Goal: Task Accomplishment & Management: Complete application form

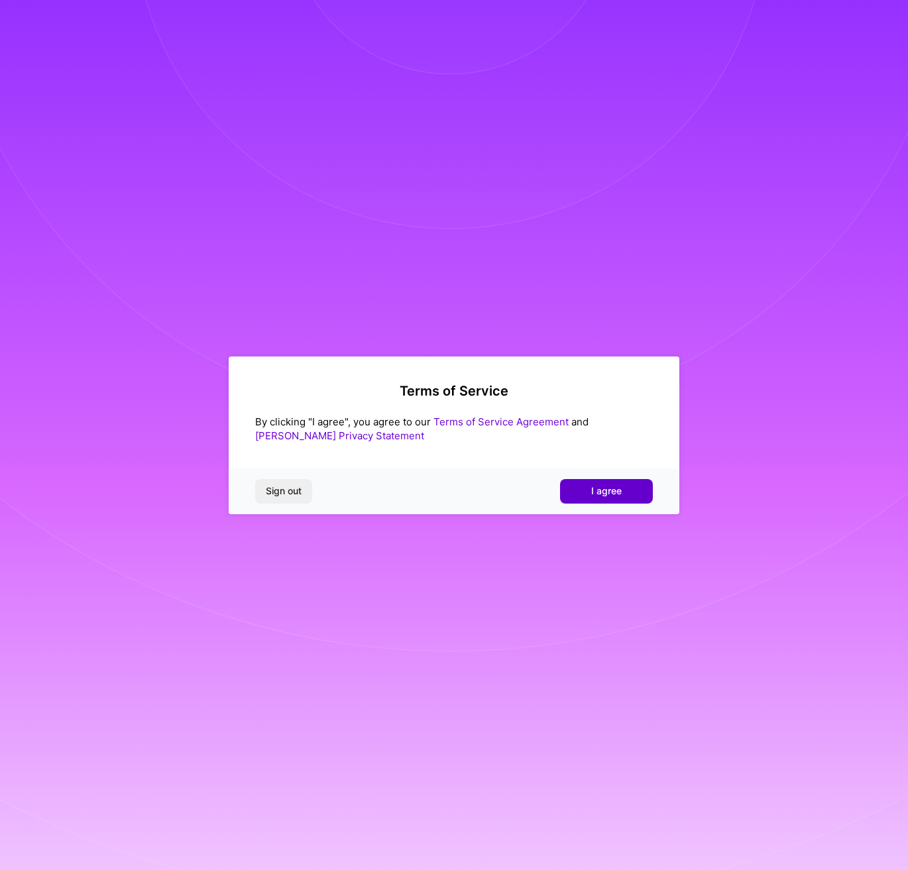
click at [588, 492] on button "I agree" at bounding box center [606, 491] width 93 height 24
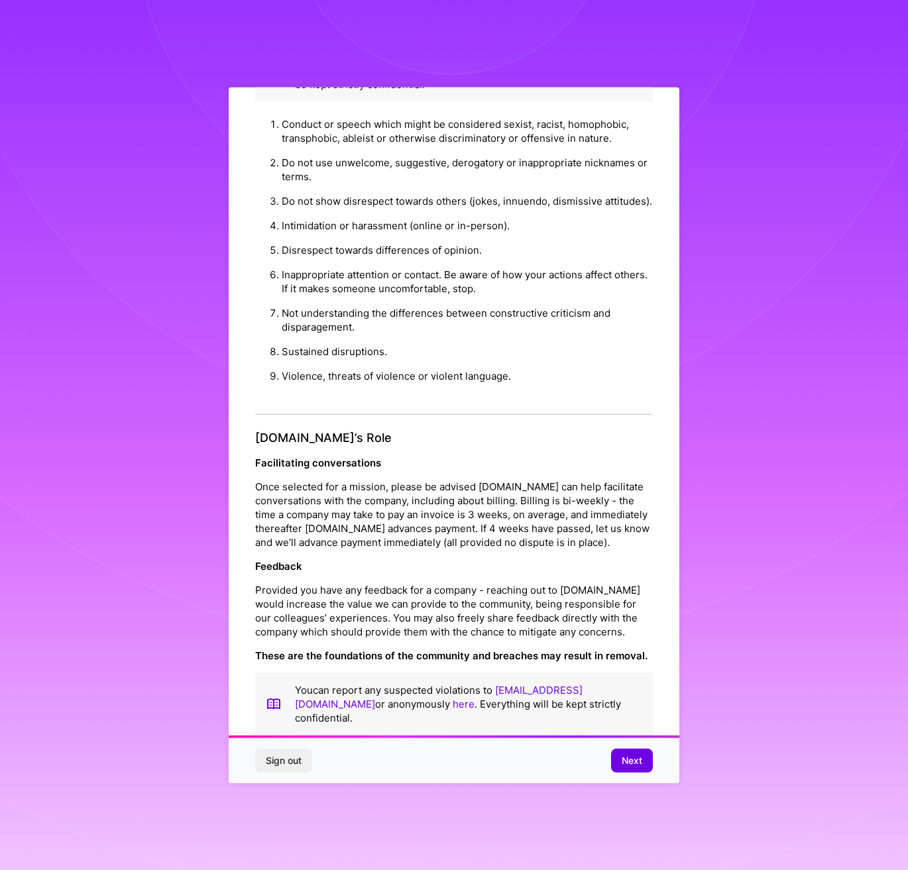
scroll to position [55, 0]
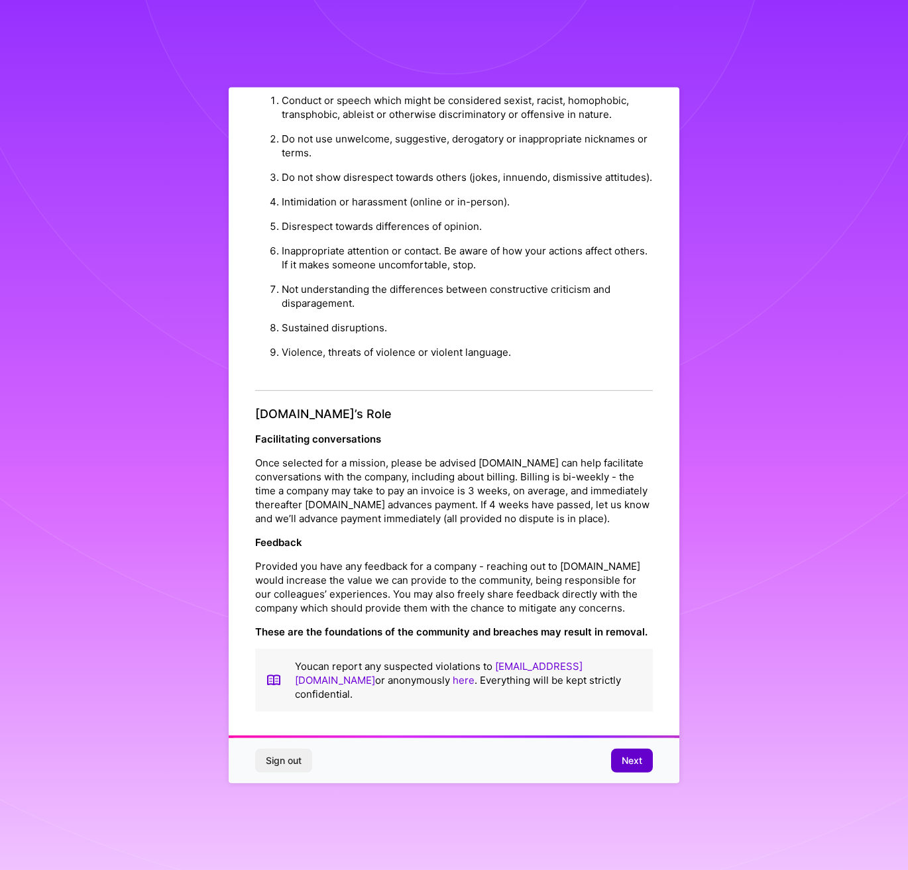
click at [628, 759] on span "Next" at bounding box center [631, 760] width 21 height 13
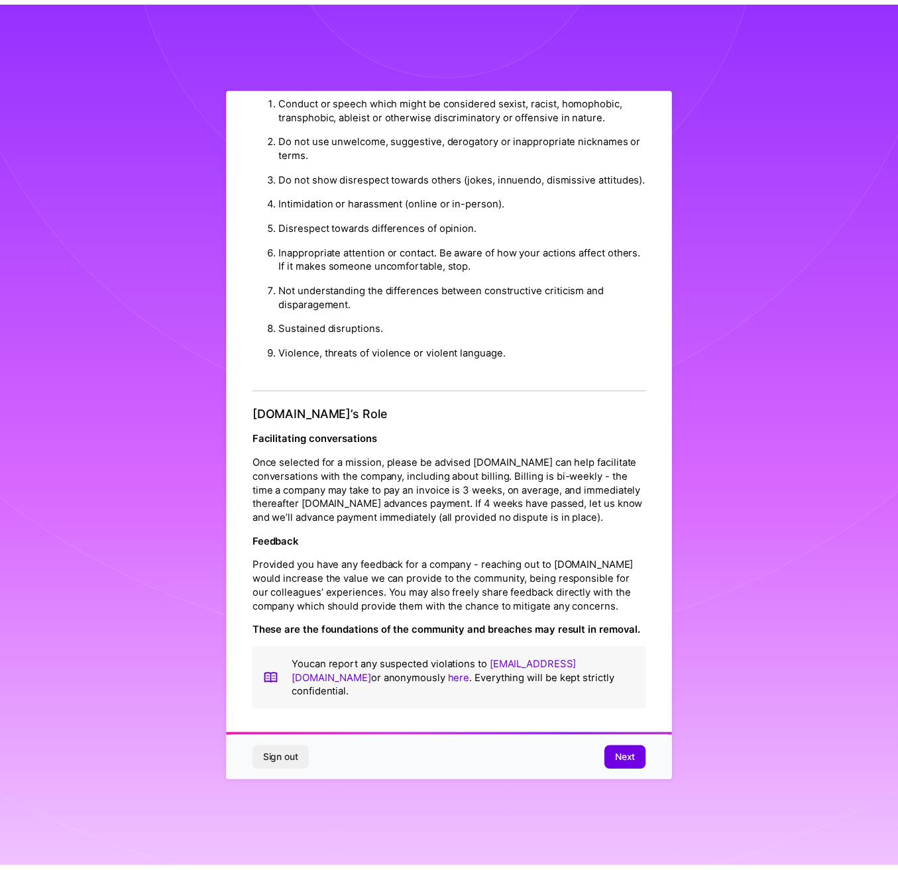
scroll to position [0, 0]
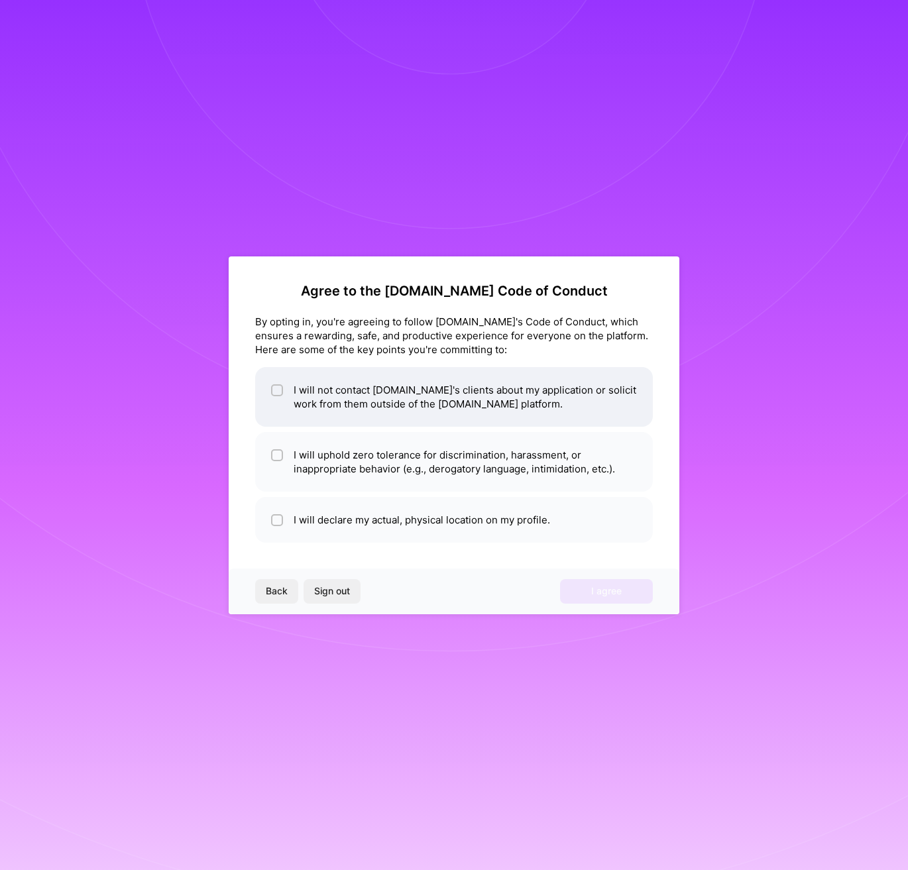
click at [409, 402] on li "I will not contact [DOMAIN_NAME]'s clients about my application or solicit work…" at bounding box center [453, 397] width 397 height 60
checkbox input "true"
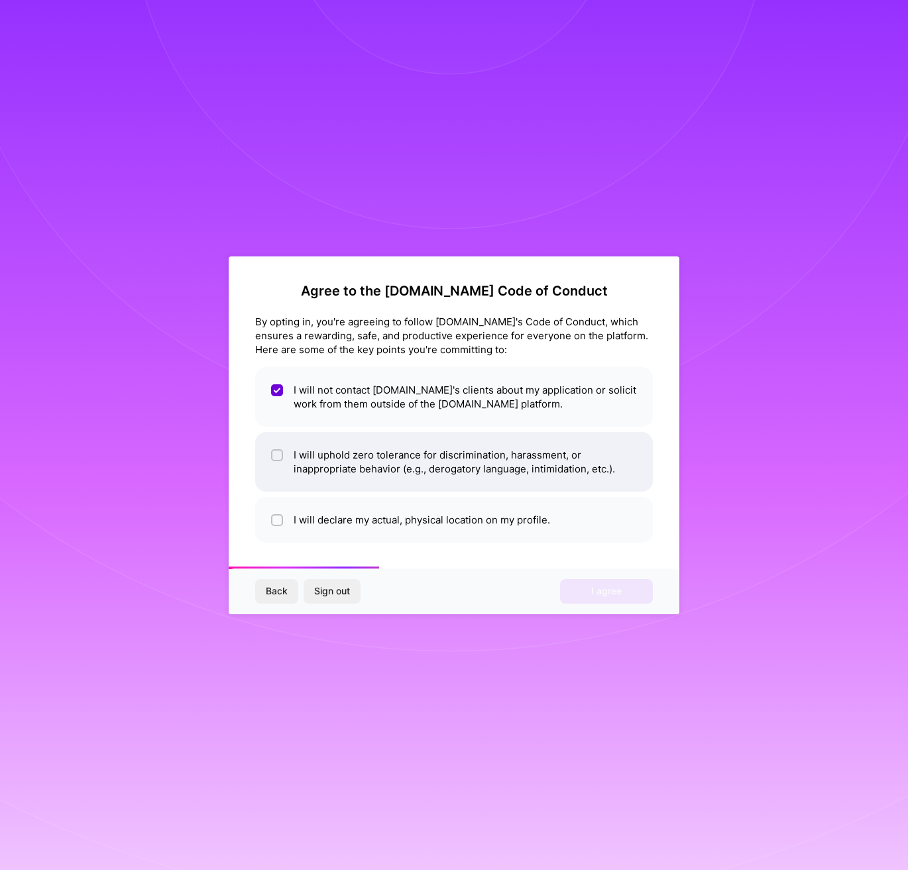
click at [490, 472] on li "I will uphold zero tolerance for discrimination, harassment, or inappropriate b…" at bounding box center [453, 462] width 397 height 60
checkbox input "true"
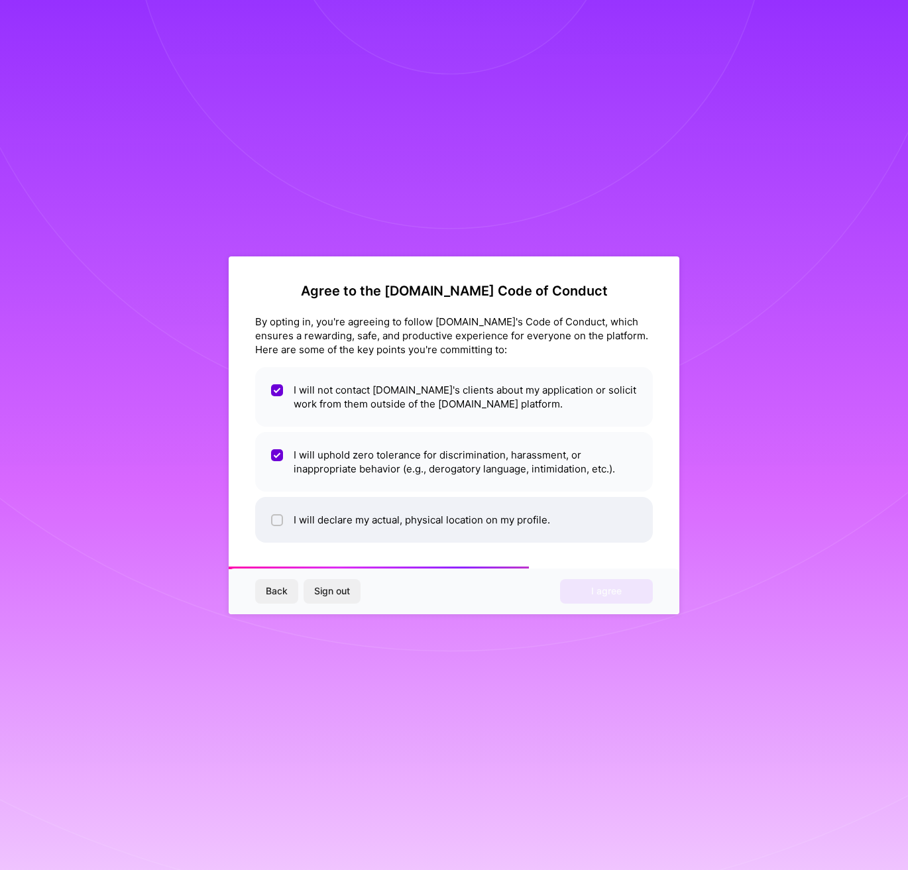
click at [468, 517] on li "I will declare my actual, physical location on my profile." at bounding box center [453, 520] width 397 height 46
checkbox input "true"
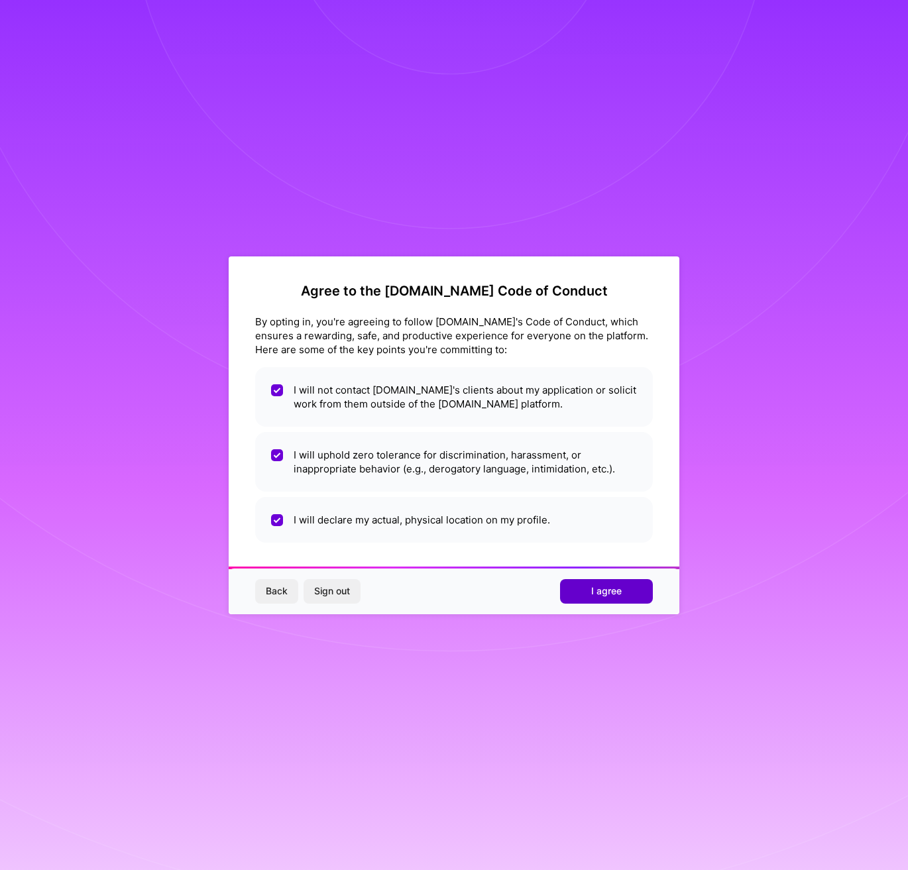
click at [596, 596] on span "I agree" at bounding box center [606, 590] width 30 height 13
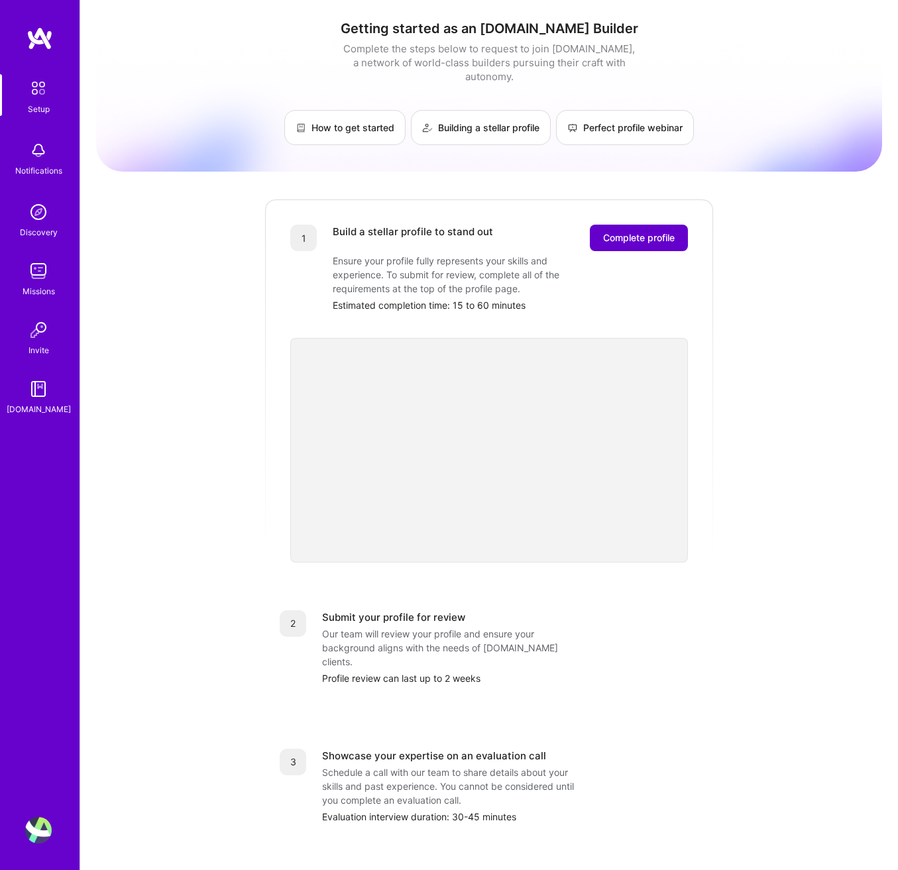
click at [613, 231] on span "Complete profile" at bounding box center [639, 237] width 72 height 13
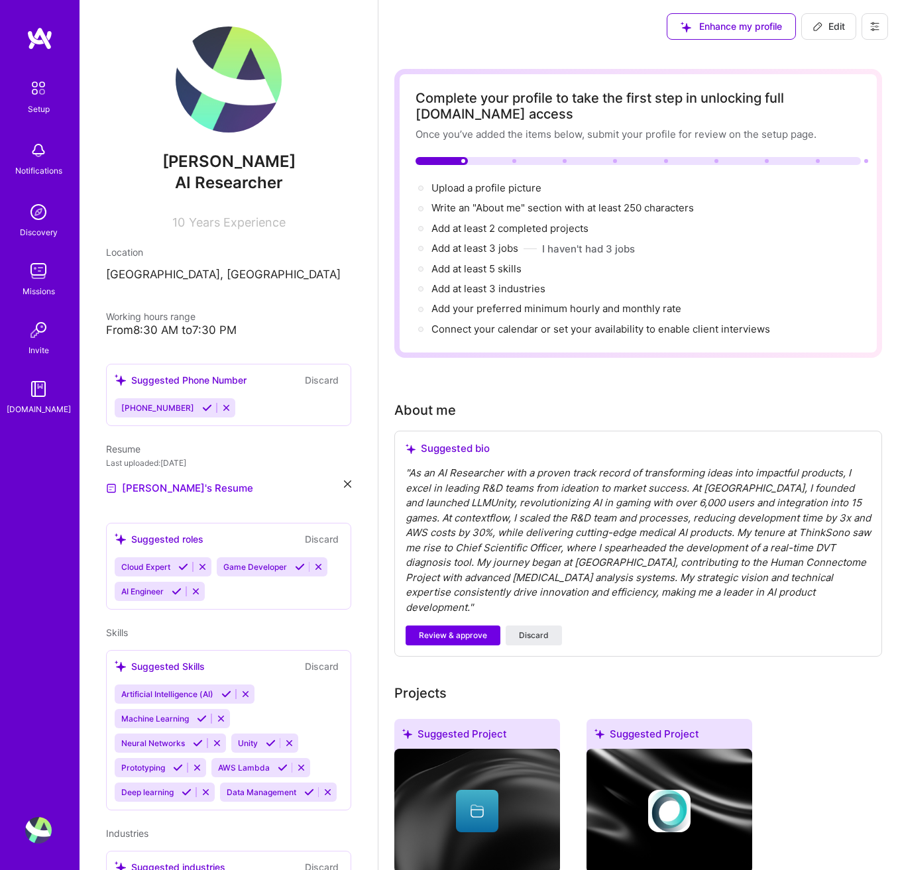
click at [840, 25] on span "Edit" at bounding box center [828, 26] width 32 height 13
select select "US"
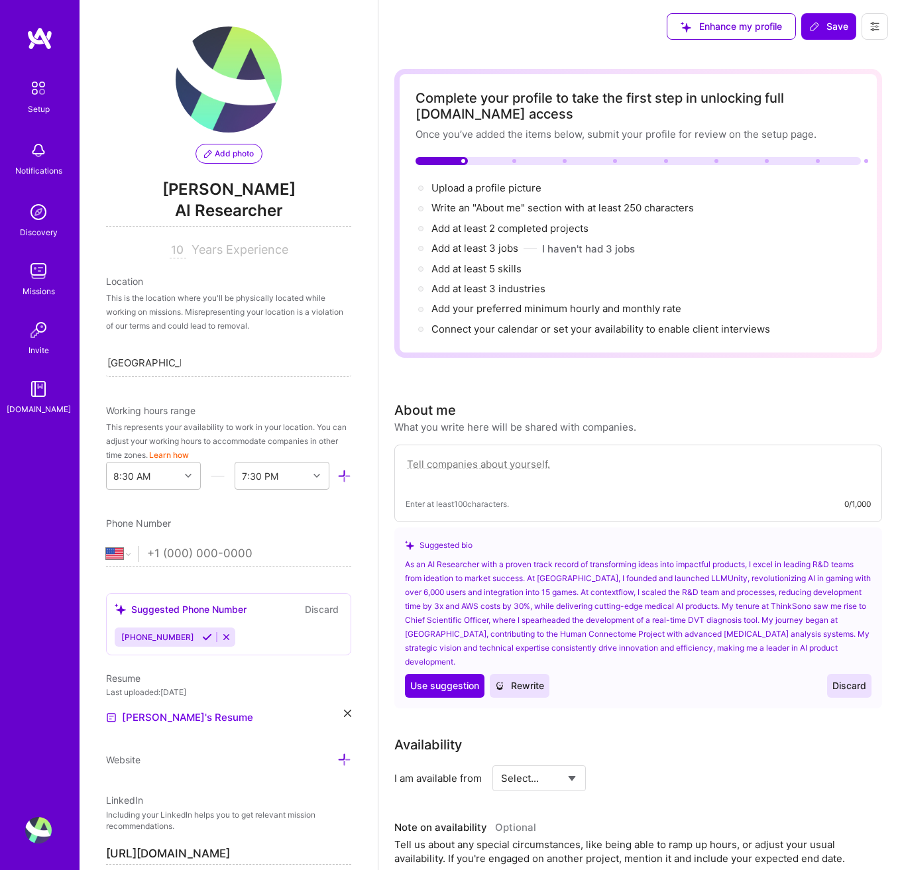
click at [888, 32] on div "Enhance my profile Save" at bounding box center [777, 26] width 241 height 53
click at [871, 25] on icon at bounding box center [874, 26] width 11 height 11
click at [819, 56] on button "Settings" at bounding box center [837, 57] width 99 height 34
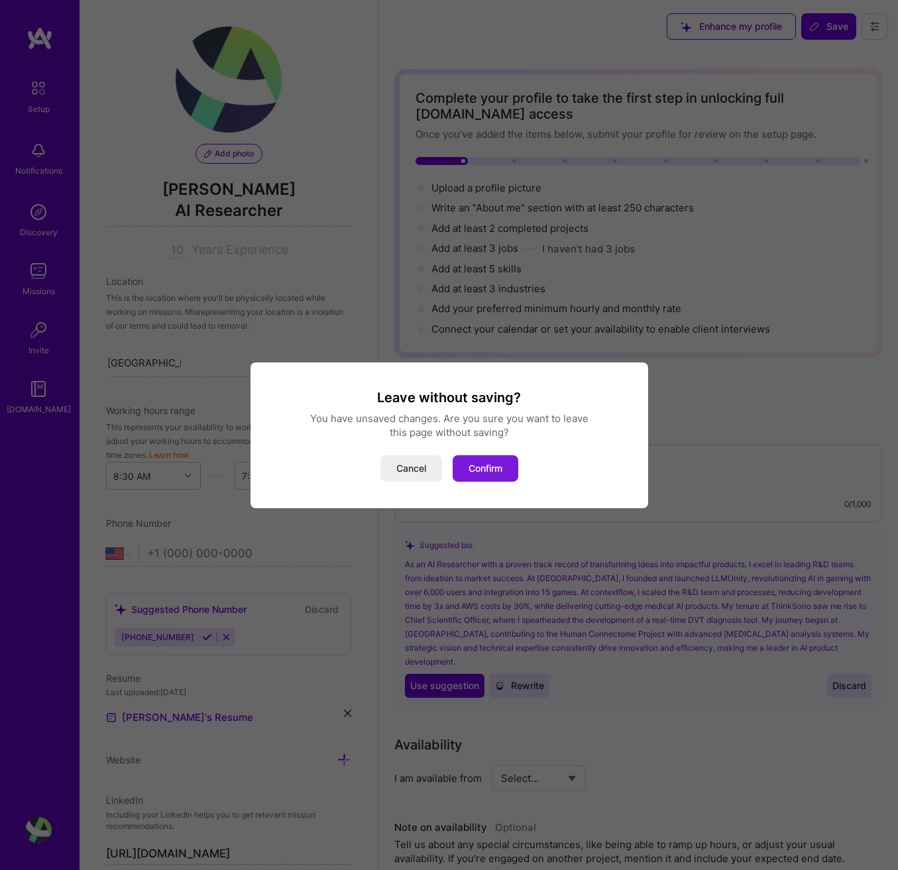
drag, startPoint x: 475, startPoint y: 466, endPoint x: 478, endPoint y: 456, distance: 9.8
click at [478, 456] on button "Confirm" at bounding box center [485, 468] width 66 height 26
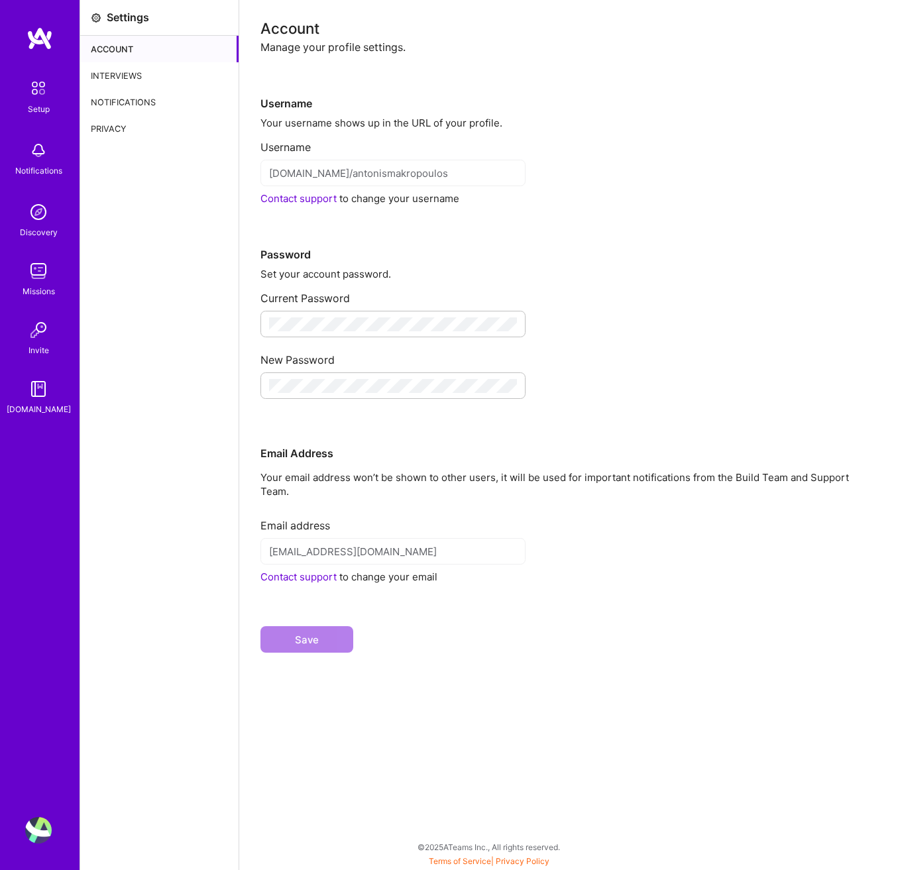
click at [490, 462] on div "Username Your username shows up in the URL of your profile. Username [DOMAIN_NA…" at bounding box center [568, 363] width 616 height 619
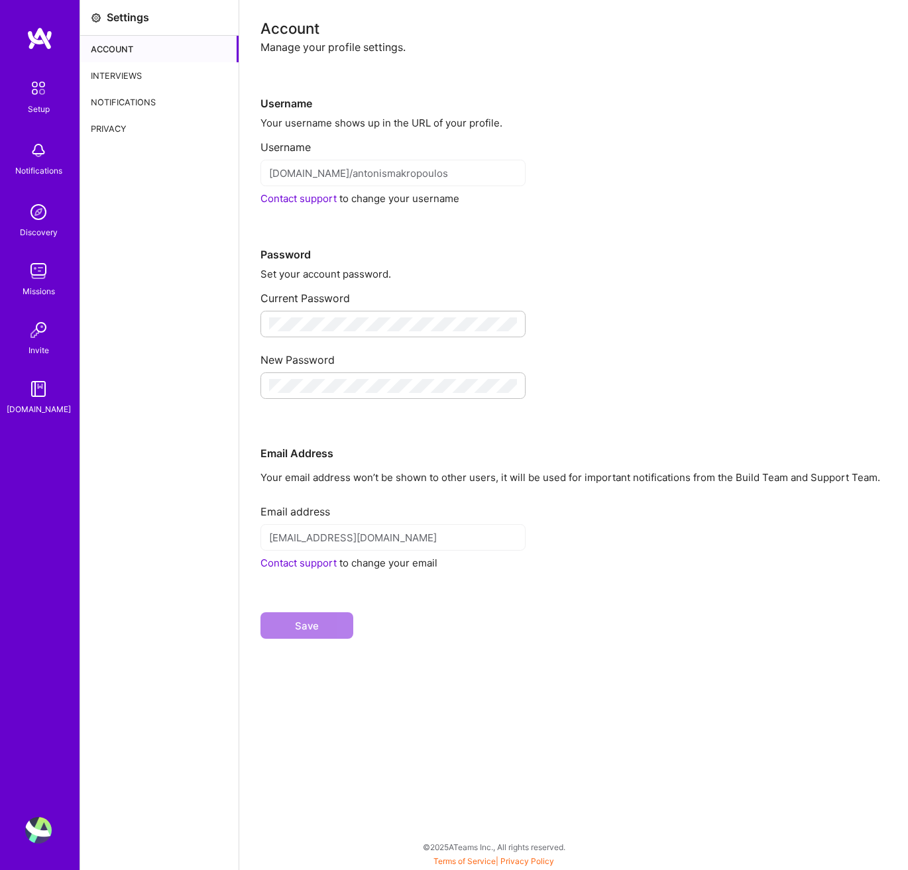
click at [136, 51] on div "Account" at bounding box center [159, 49] width 158 height 26
click at [134, 83] on div "Interviews" at bounding box center [159, 75] width 158 height 26
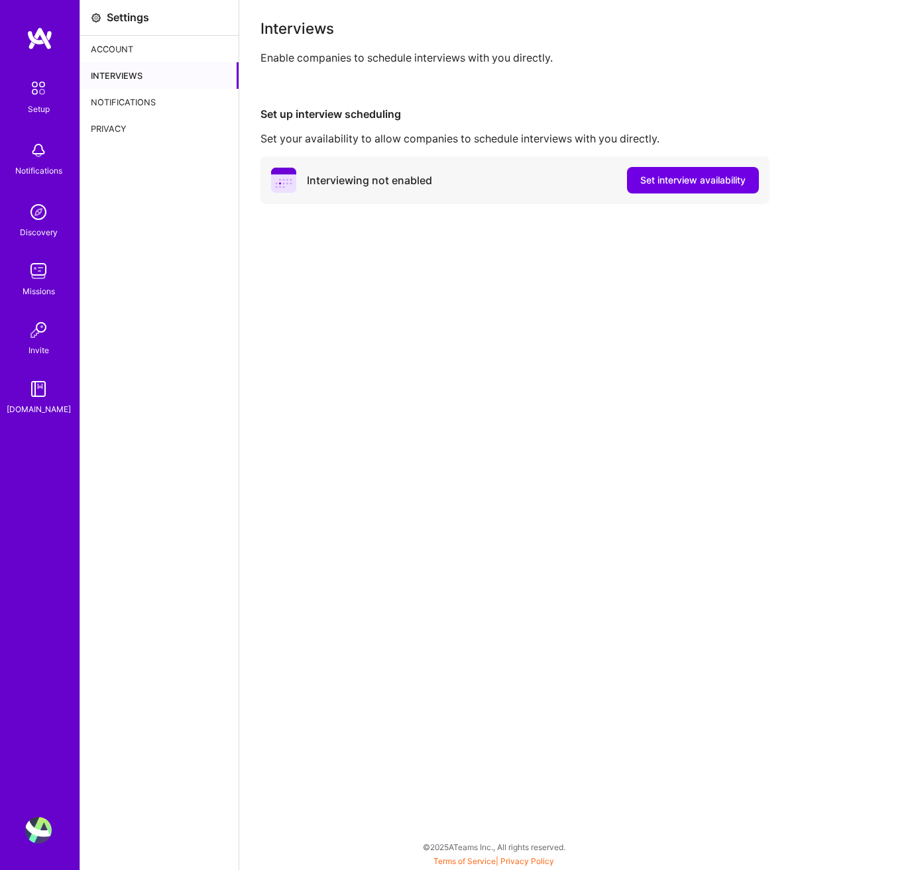
click at [148, 101] on div "Notifications" at bounding box center [159, 102] width 158 height 26
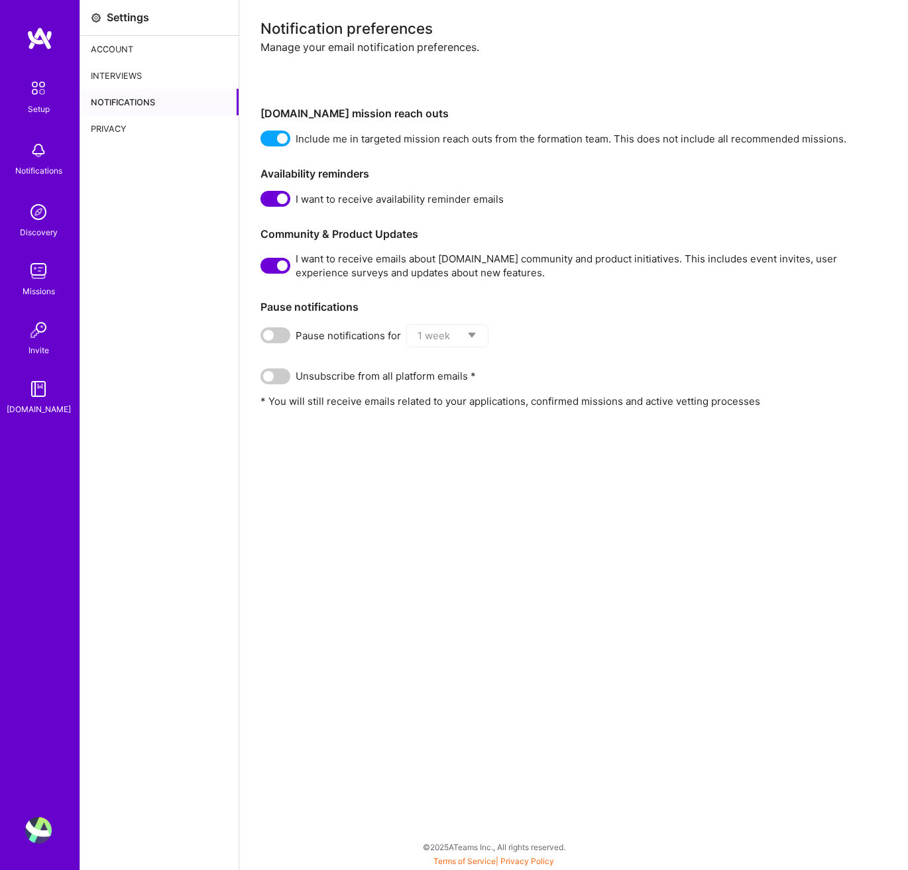
click at [137, 125] on div "Privacy" at bounding box center [159, 128] width 158 height 26
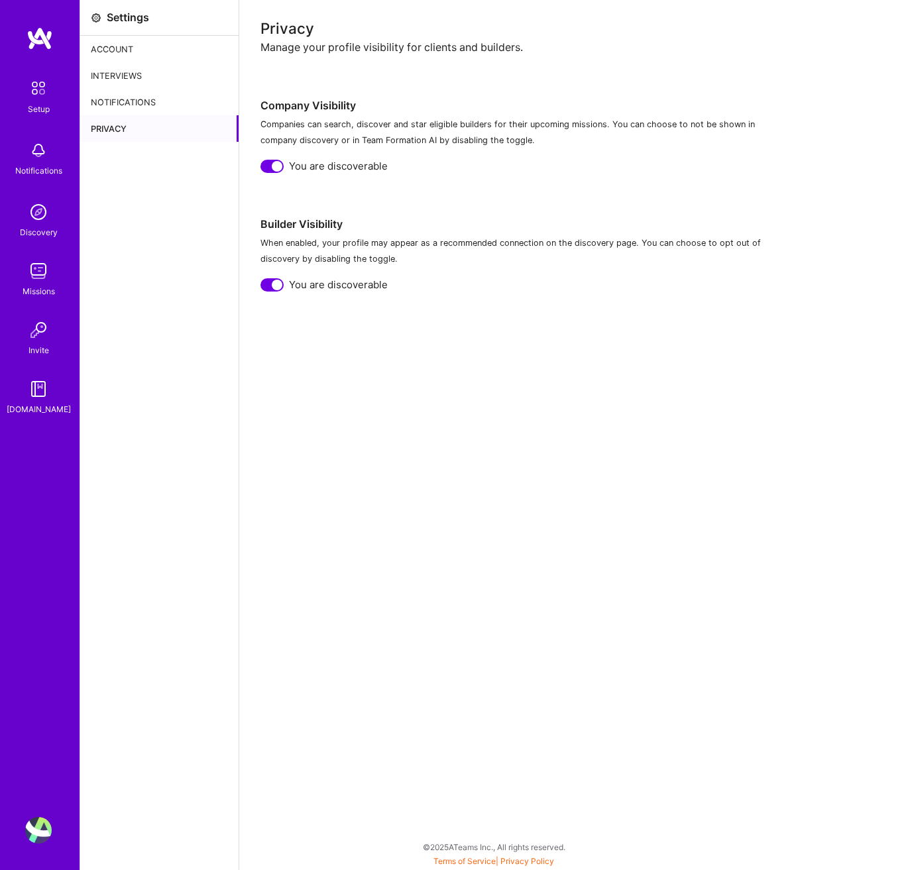
click at [257, 163] on div "Privacy Manage your profile visibility for clients and builders. Company Visibi…" at bounding box center [573, 435] width 668 height 870
click at [280, 167] on div at bounding box center [277, 166] width 11 height 11
click at [270, 286] on div at bounding box center [271, 284] width 23 height 13
click at [146, 111] on div "Notifications" at bounding box center [159, 102] width 158 height 26
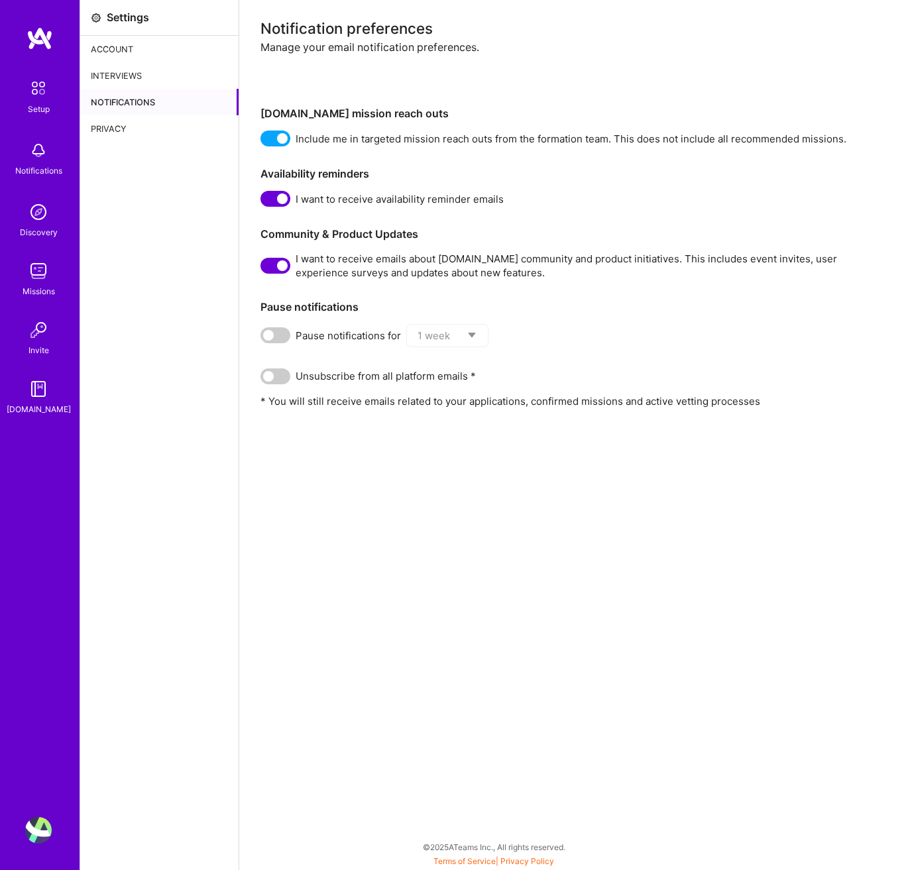
click at [278, 187] on div "Notification preferences Manage your email notification preferences. [DOMAIN_NA…" at bounding box center [573, 214] width 626 height 387
click at [271, 200] on span at bounding box center [275, 199] width 30 height 16
click at [263, 201] on input "checkbox" at bounding box center [263, 201] width 0 height 0
click at [274, 275] on div "I want to receive emails about [DOMAIN_NAME] community and product initiatives.…" at bounding box center [573, 266] width 626 height 28
click at [278, 268] on span at bounding box center [275, 266] width 30 height 16
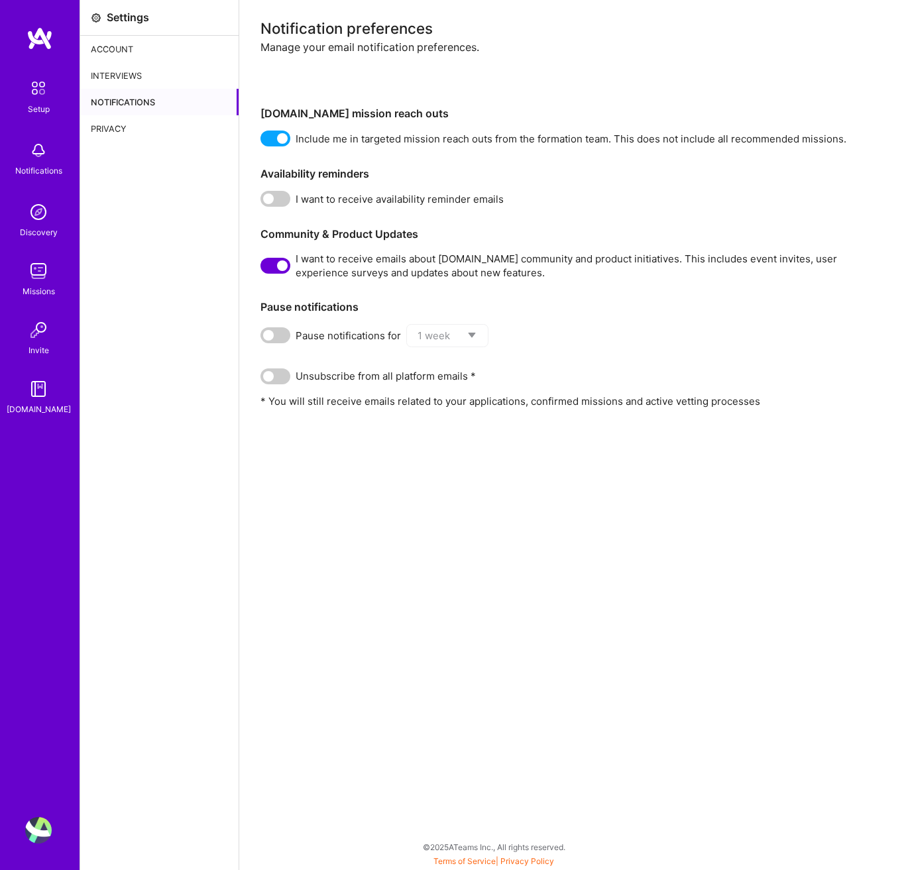
click at [263, 268] on input "checkbox" at bounding box center [263, 268] width 0 height 0
click at [281, 148] on div "Notification preferences Manage your email notification preferences. [DOMAIN_NA…" at bounding box center [573, 214] width 626 height 387
click at [284, 139] on span at bounding box center [275, 139] width 30 height 16
click at [263, 141] on input "checkbox" at bounding box center [263, 141] width 0 height 0
click at [127, 81] on div "Interviews" at bounding box center [159, 75] width 158 height 26
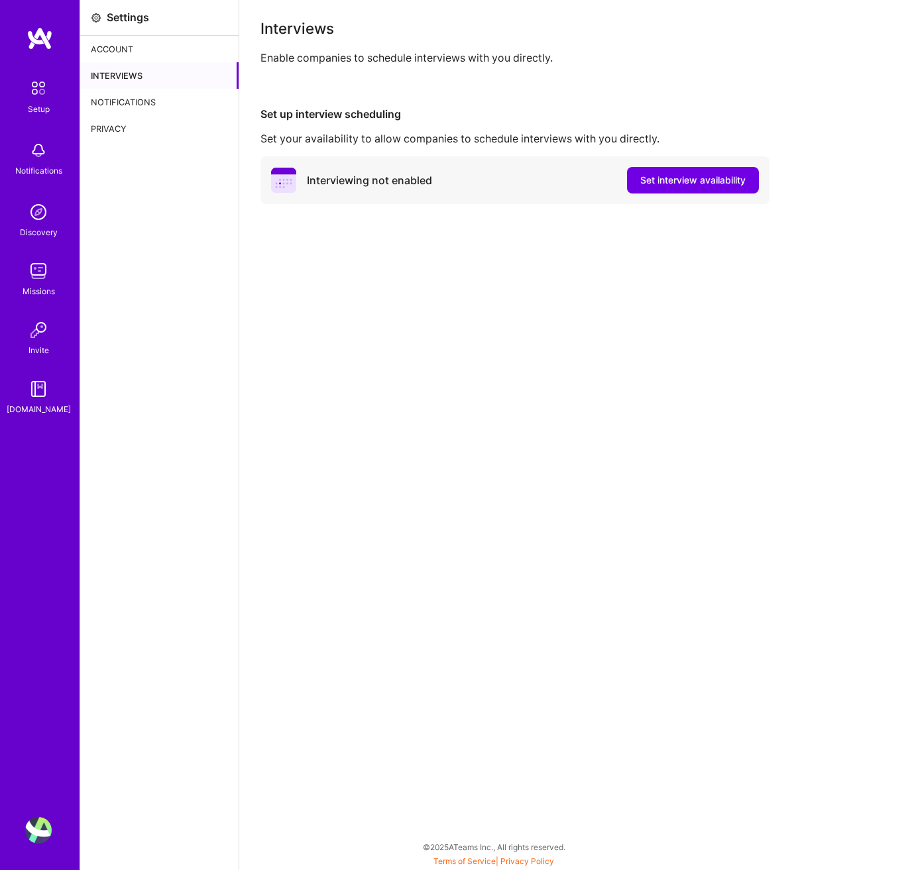
click at [120, 49] on div "Account" at bounding box center [159, 49] width 158 height 26
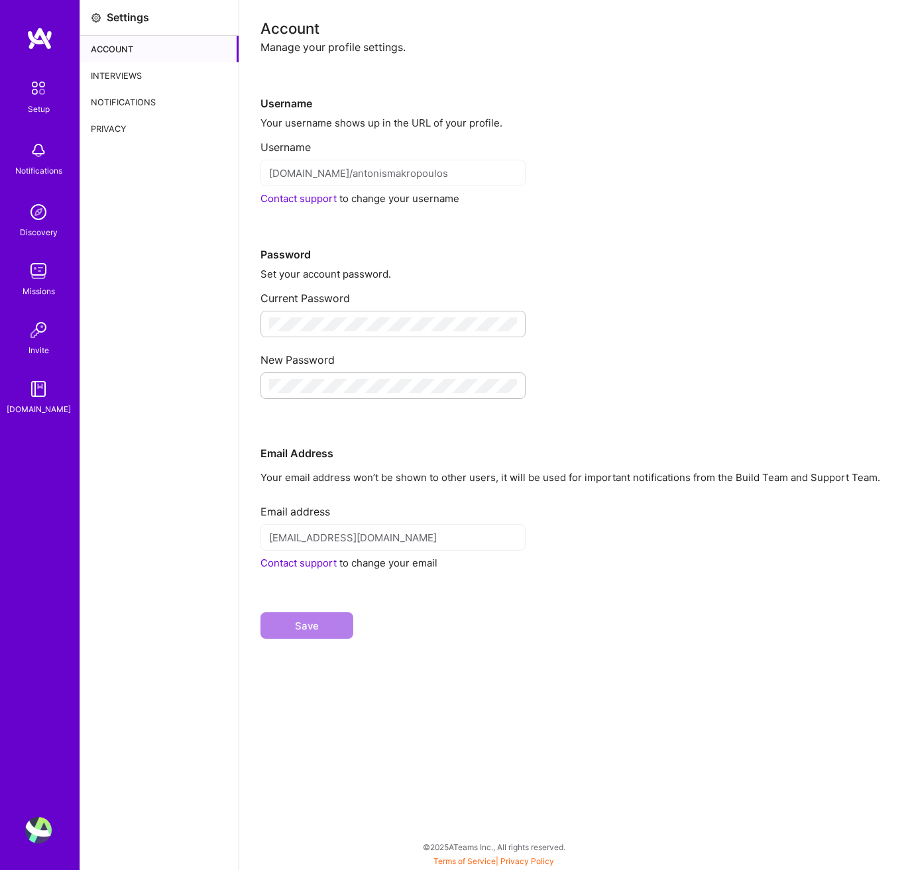
click at [34, 102] on div "Setup" at bounding box center [39, 109] width 22 height 14
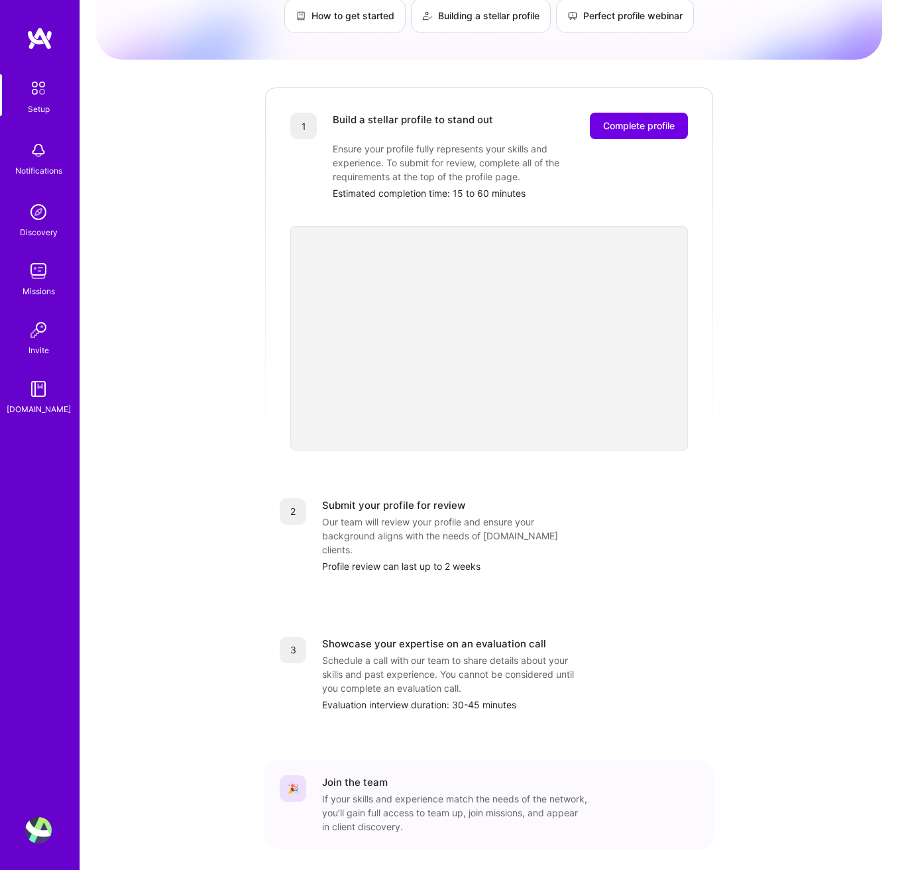
scroll to position [137, 0]
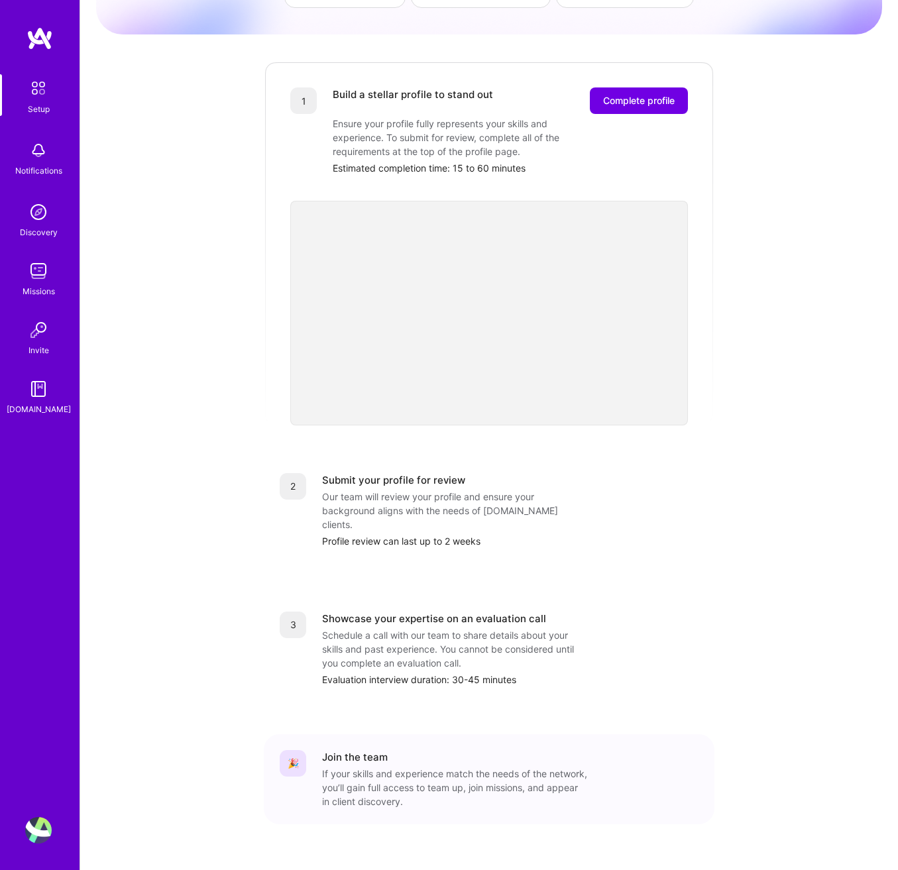
click at [40, 406] on div "[DOMAIN_NAME]" at bounding box center [39, 409] width 64 height 14
